Goal: Find specific page/section: Find specific page/section

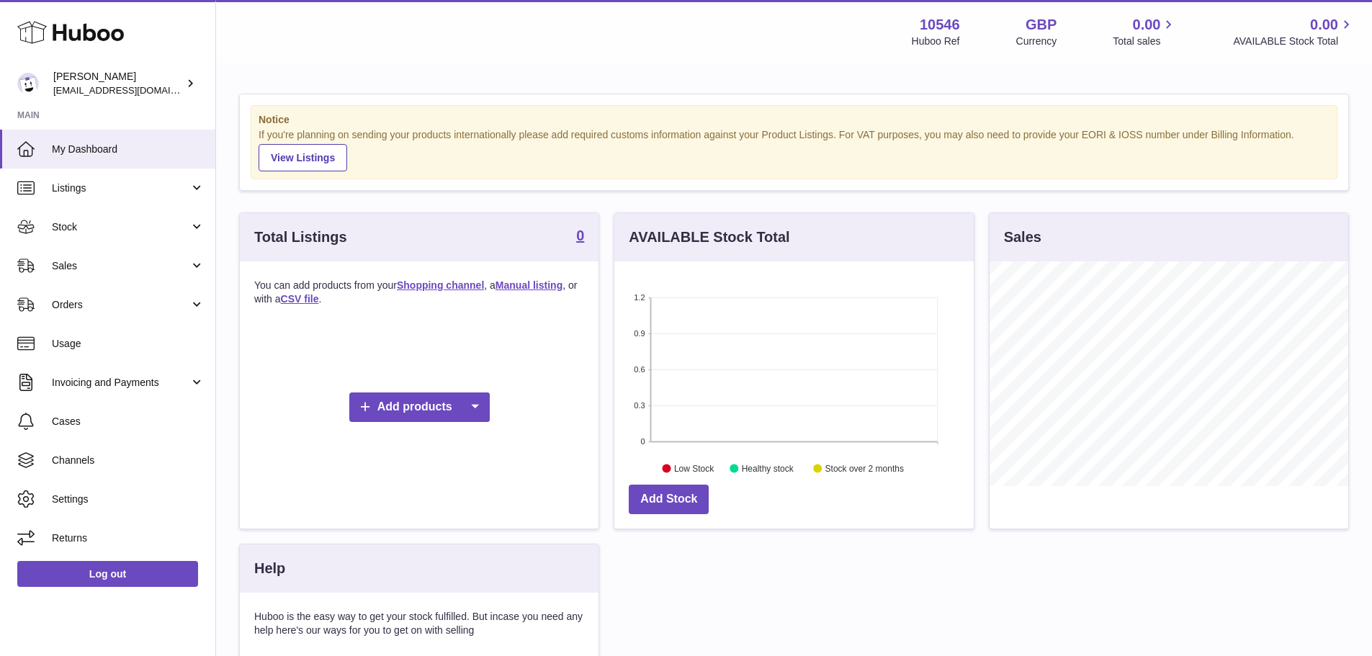
scroll to position [225, 359]
click at [110, 392] on link "Invoicing and Payments" at bounding box center [107, 382] width 215 height 39
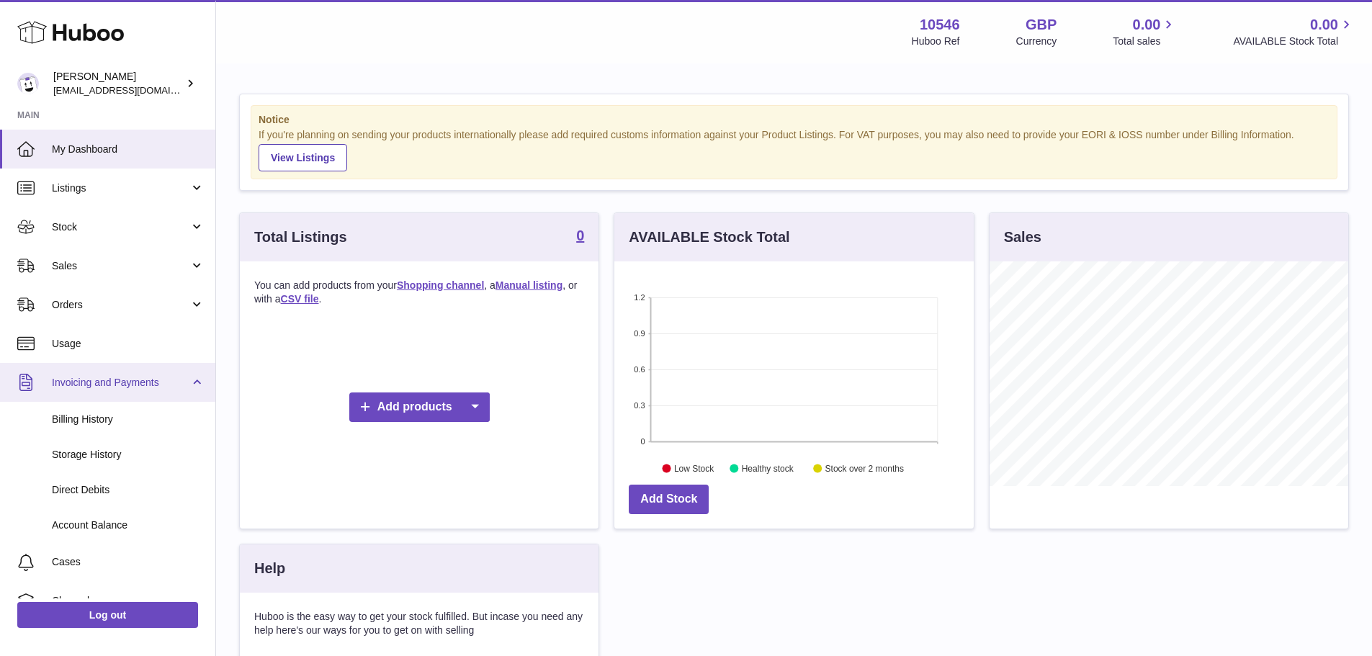
click at [120, 392] on link "Invoicing and Payments" at bounding box center [107, 382] width 215 height 39
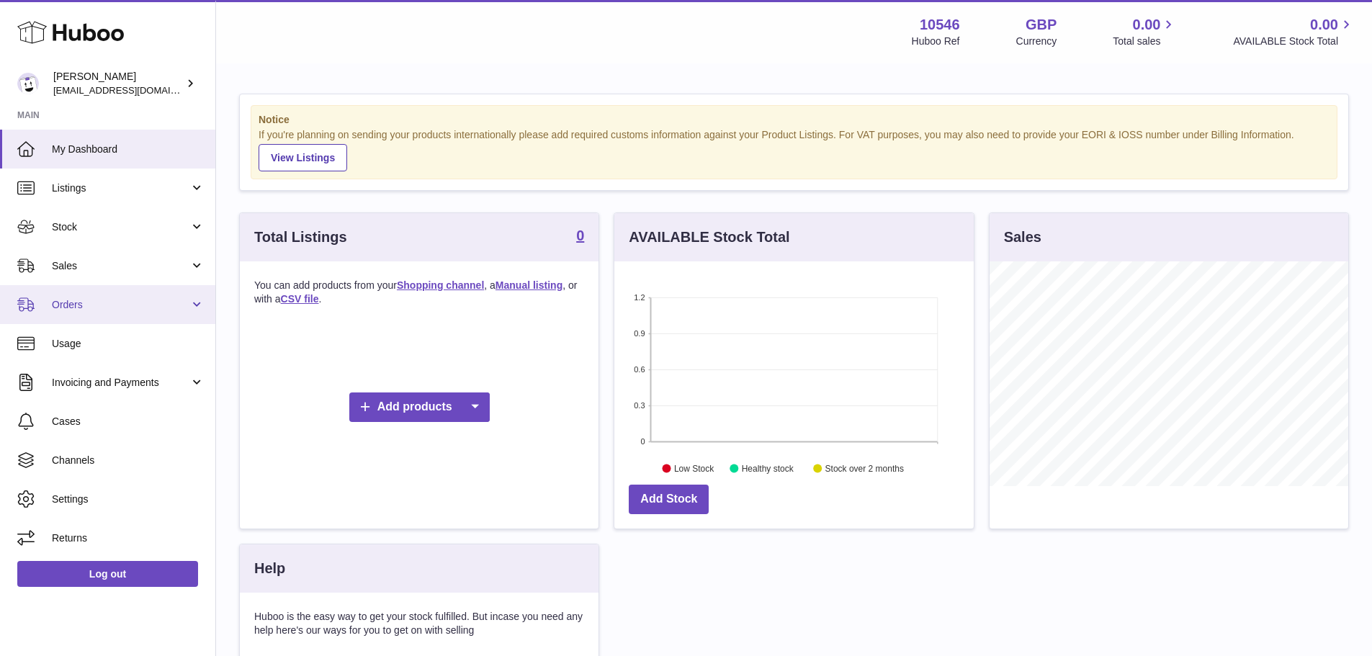
click at [118, 304] on span "Orders" at bounding box center [121, 305] width 138 height 14
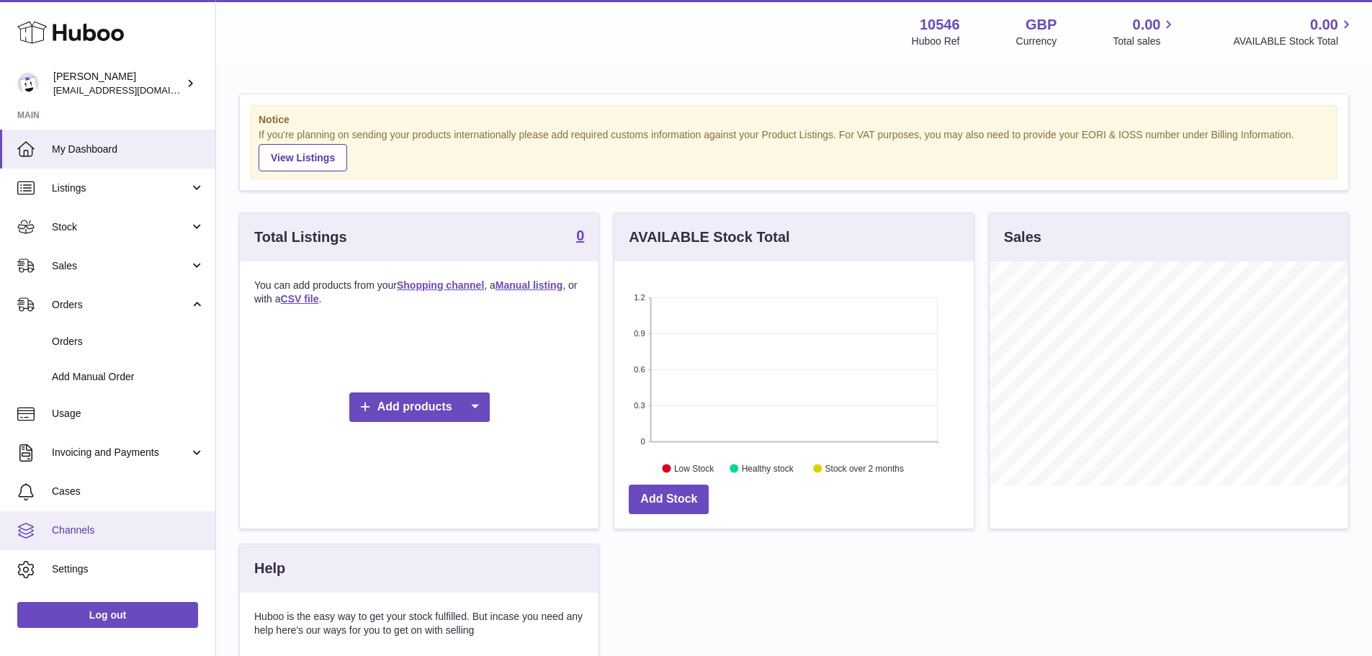
click at [101, 523] on span "Channels" at bounding box center [128, 530] width 153 height 14
